Goal: Task Accomplishment & Management: Use online tool/utility

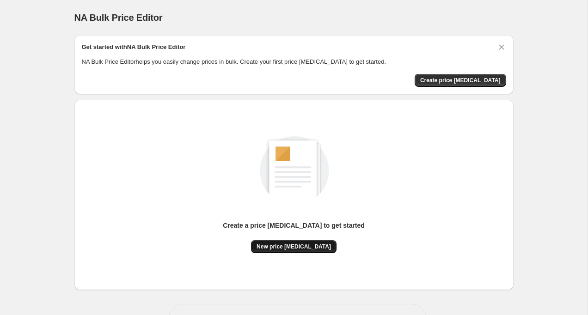
click at [290, 249] on span "New price [MEDICAL_DATA]" at bounding box center [294, 246] width 74 height 7
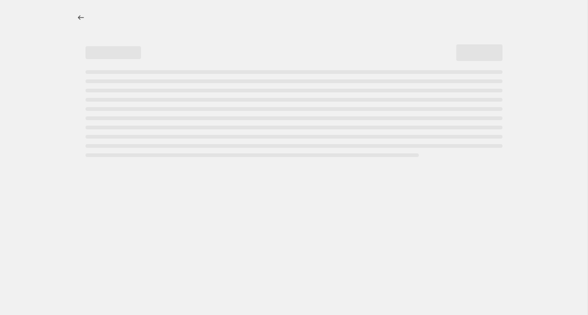
select select "percentage"
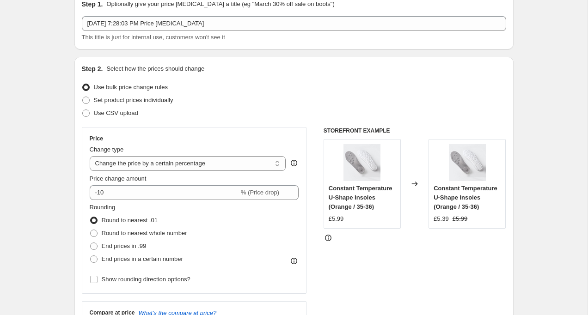
scroll to position [51, 0]
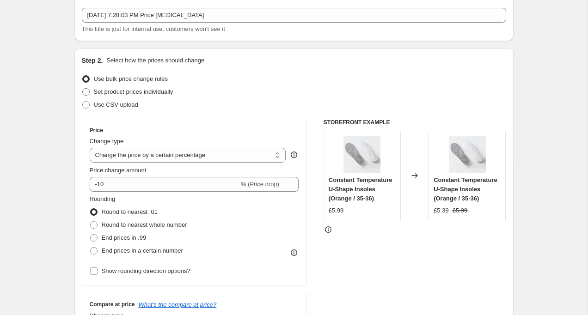
click at [157, 91] on span "Set product prices individually" at bounding box center [134, 91] width 80 height 7
click at [83, 89] on input "Set product prices individually" at bounding box center [82, 88] width 0 height 0
radio input "true"
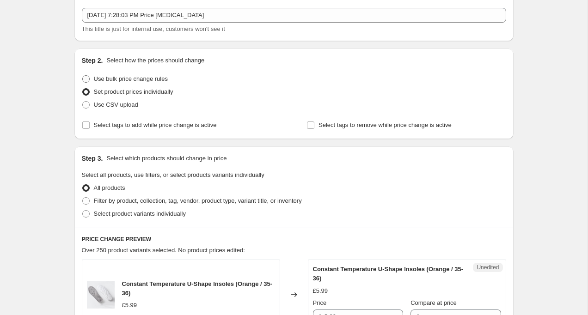
click at [151, 77] on span "Use bulk price change rules" at bounding box center [131, 78] width 74 height 7
click at [83, 76] on input "Use bulk price change rules" at bounding box center [82, 75] width 0 height 0
radio input "true"
select select "percentage"
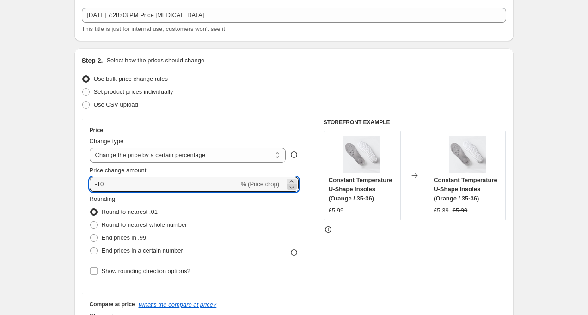
click at [291, 188] on icon at bounding box center [292, 187] width 5 height 3
click at [291, 187] on icon at bounding box center [291, 187] width 9 height 9
click at [174, 155] on select "Change the price to a certain amount Change the price by a certain amount Chang…" at bounding box center [188, 155] width 197 height 15
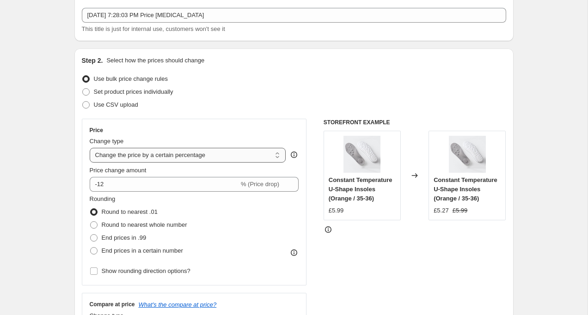
click at [90, 148] on select "Change the price to a certain amount Change the price by a certain amount Chang…" at bounding box center [188, 155] width 197 height 15
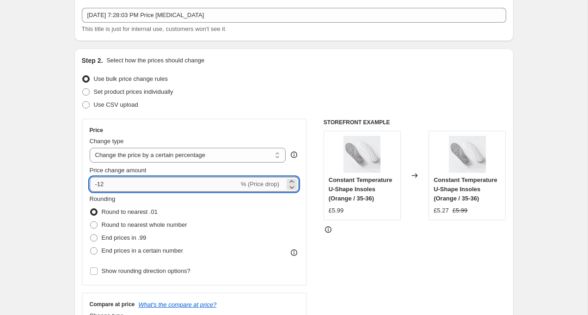
click at [186, 185] on input "-12" at bounding box center [164, 184] width 149 height 15
drag, startPoint x: 147, startPoint y: 189, endPoint x: 97, endPoint y: 185, distance: 50.1
click at [97, 185] on input "-12" at bounding box center [164, 184] width 149 height 15
type input "-50"
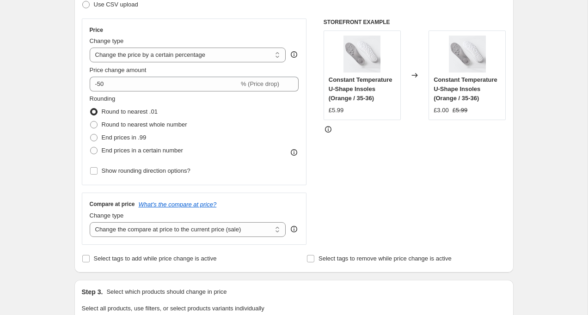
scroll to position [159, 0]
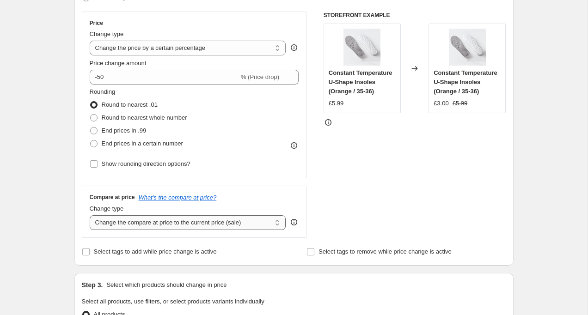
click at [165, 222] on select "Change the compare at price to the current price (sale) Change the compare at p…" at bounding box center [188, 222] width 197 height 15
select select "remove"
click at [90, 215] on select "Change the compare at price to the current price (sale) Change the compare at p…" at bounding box center [188, 222] width 197 height 15
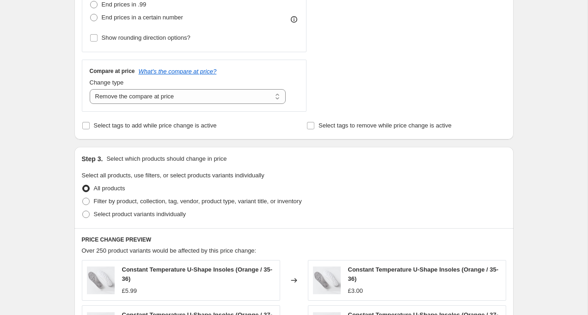
scroll to position [308, 0]
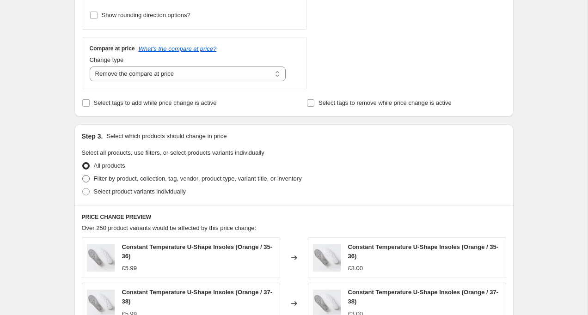
click at [148, 178] on span "Filter by product, collection, tag, vendor, product type, variant title, or inv…" at bounding box center [198, 178] width 208 height 7
click at [83, 176] on input "Filter by product, collection, tag, vendor, product type, variant title, or inv…" at bounding box center [82, 175] width 0 height 0
radio input "true"
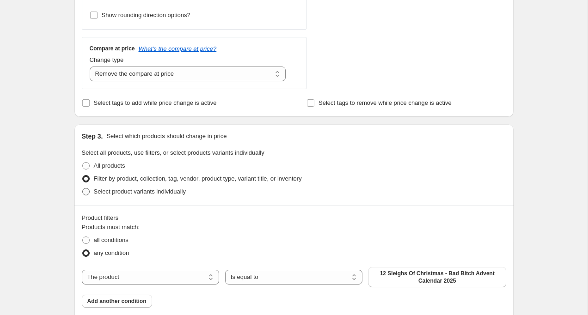
click at [145, 193] on span "Select product variants individually" at bounding box center [140, 191] width 92 height 7
click at [83, 189] on input "Select product variants individually" at bounding box center [82, 188] width 0 height 0
radio input "true"
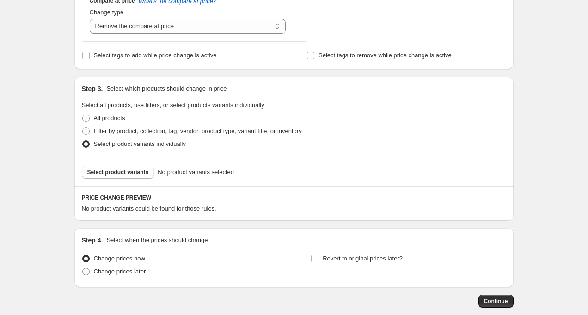
scroll to position [363, 0]
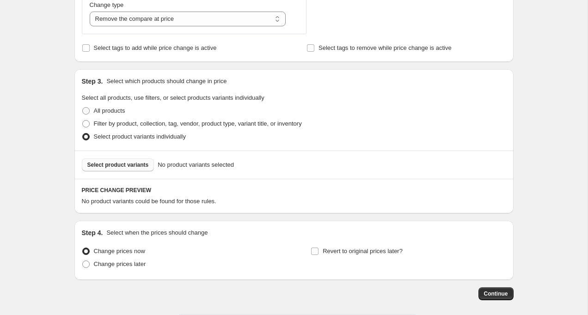
click at [135, 164] on span "Select product variants" at bounding box center [118, 164] width 62 height 7
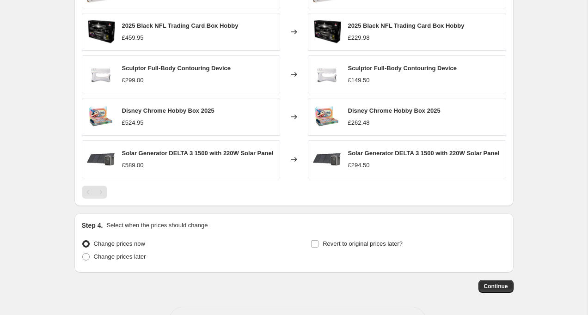
scroll to position [640, 0]
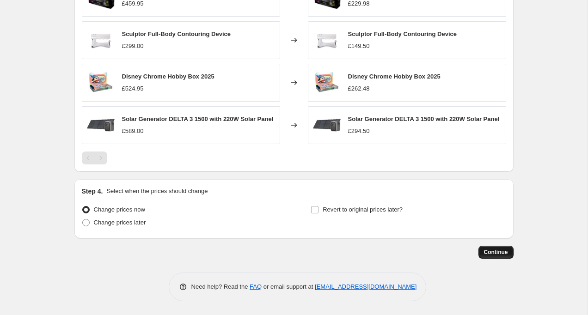
click at [495, 255] on span "Continue" at bounding box center [496, 252] width 24 height 7
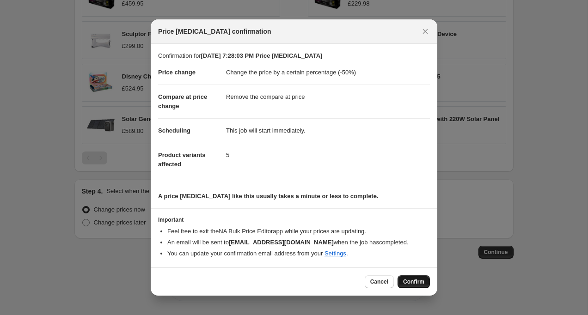
click at [407, 282] on span "Confirm" at bounding box center [413, 281] width 21 height 7
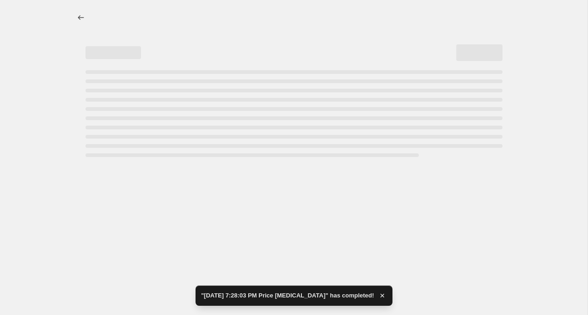
select select "percentage"
select select "remove"
